Goal: Information Seeking & Learning: Understand process/instructions

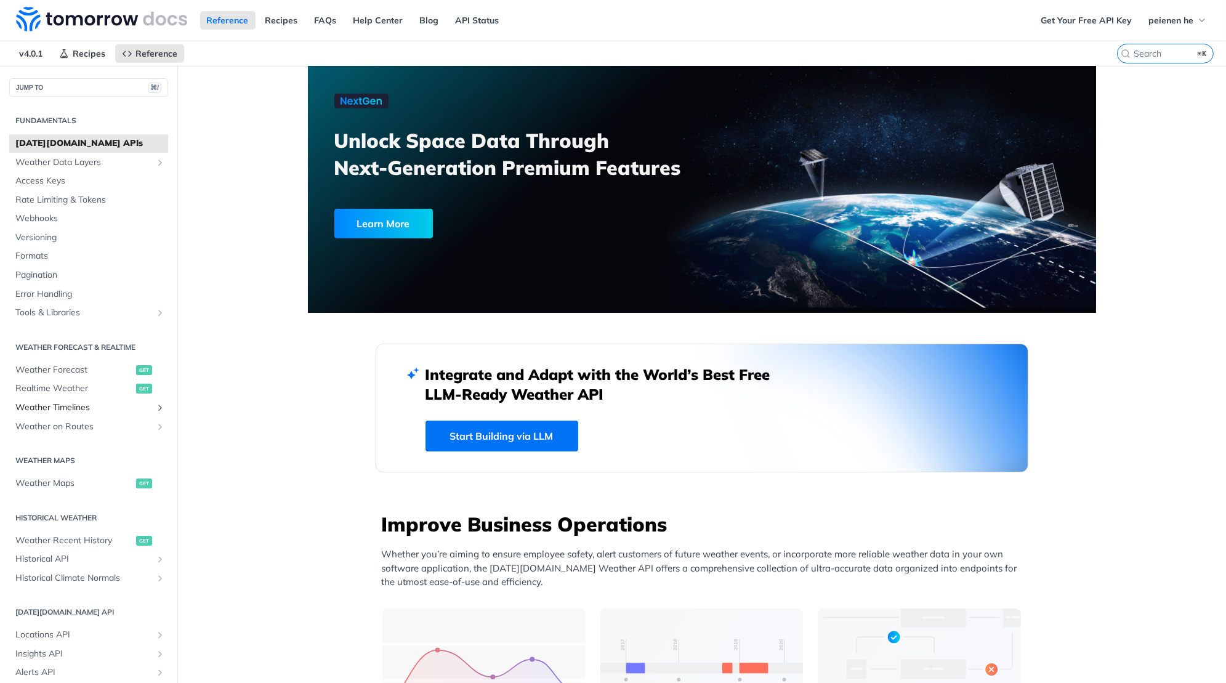
drag, startPoint x: 113, startPoint y: 406, endPoint x: 108, endPoint y: 414, distance: 9.4
click at [113, 406] on span "Weather Timelines" at bounding box center [83, 408] width 137 height 12
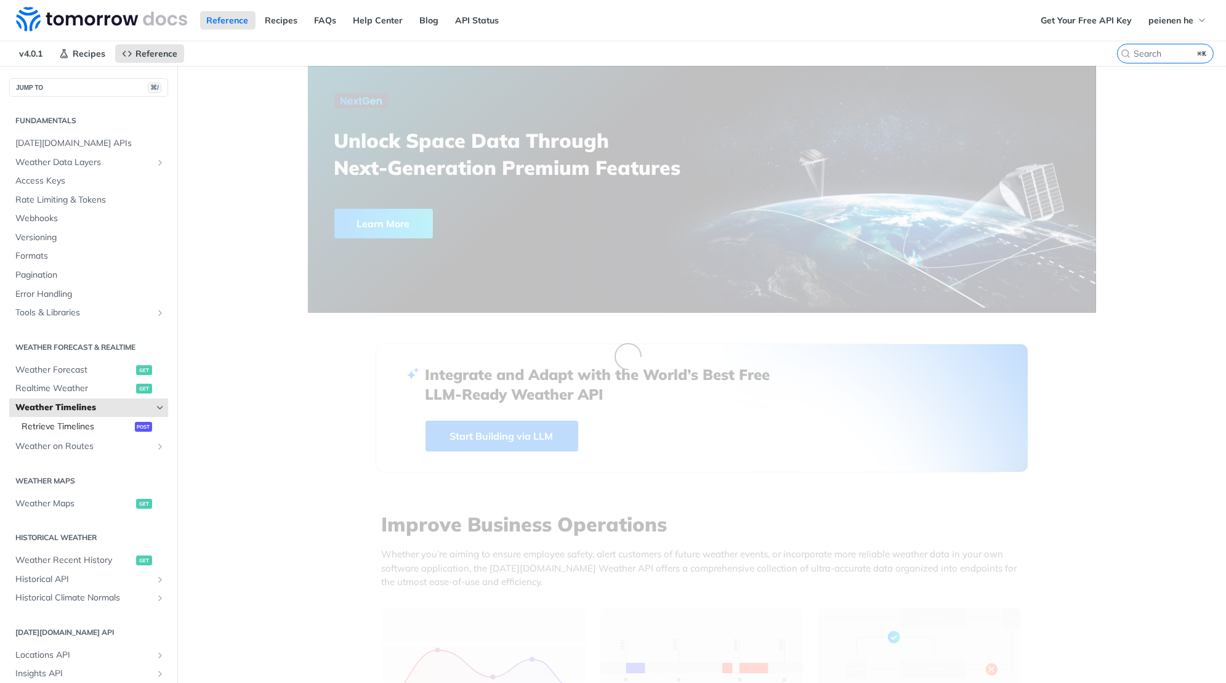
click at [85, 427] on span "Retrieve Timelines" at bounding box center [77, 427] width 110 height 12
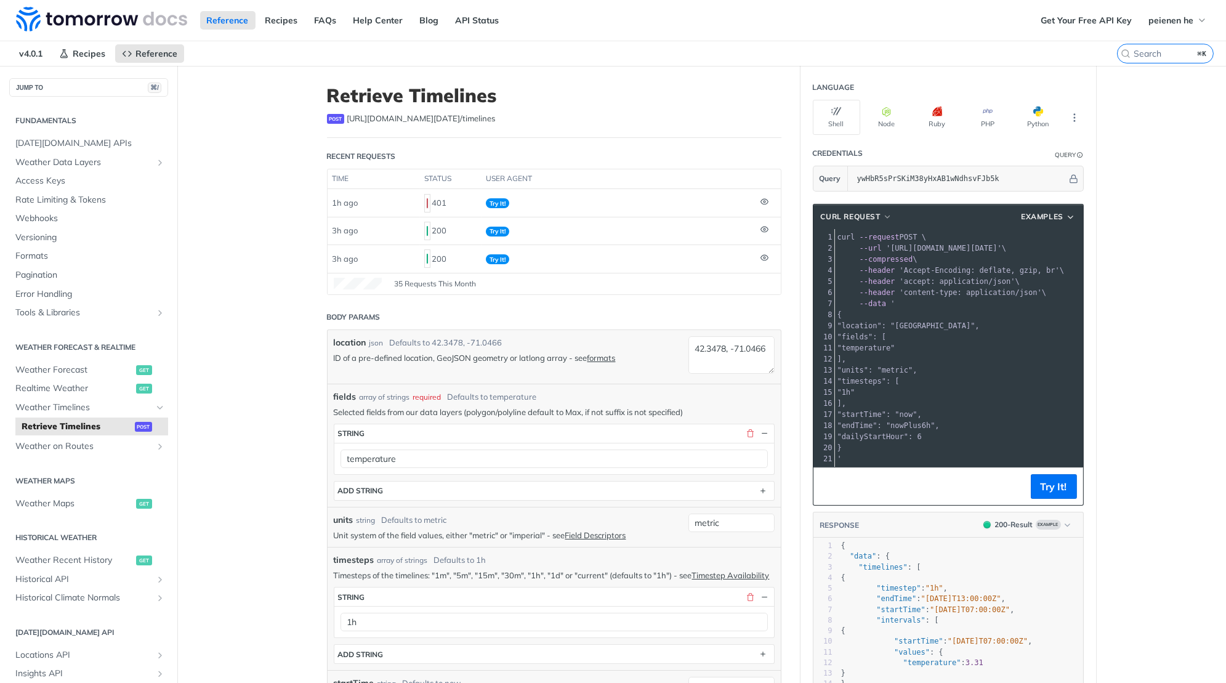
click at [609, 104] on h1 "Retrieve Timelines" at bounding box center [554, 95] width 455 height 22
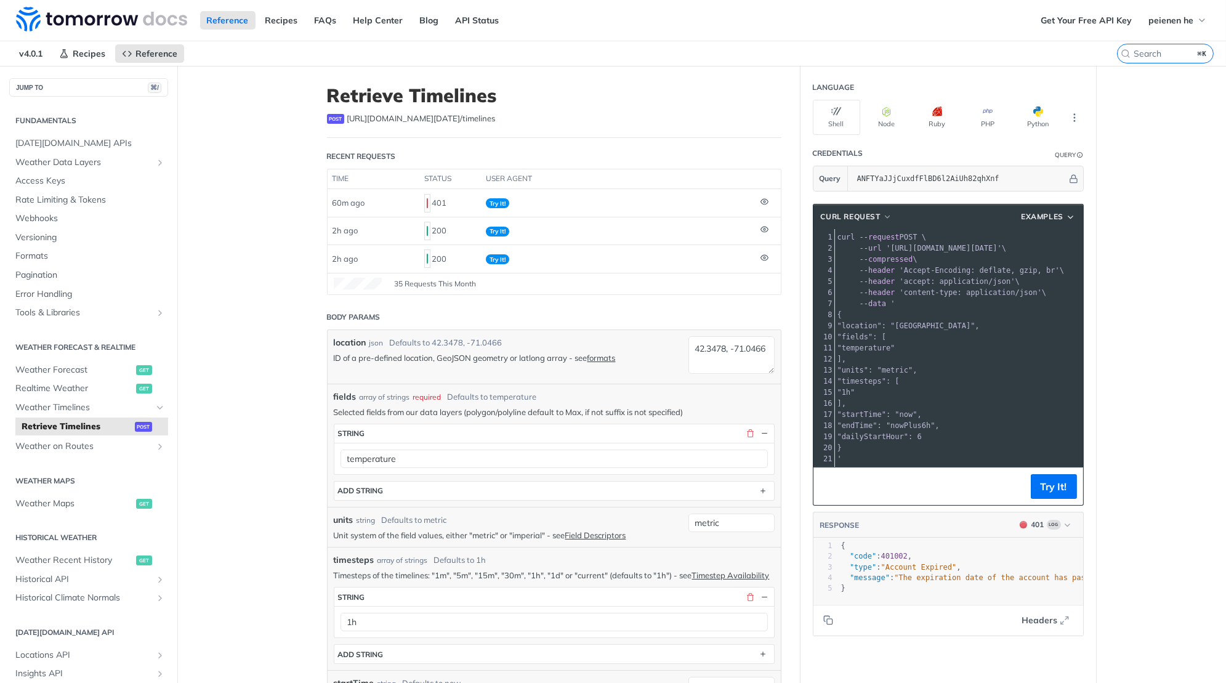
scroll to position [91, 0]
